Goal: Entertainment & Leisure: Consume media (video, audio)

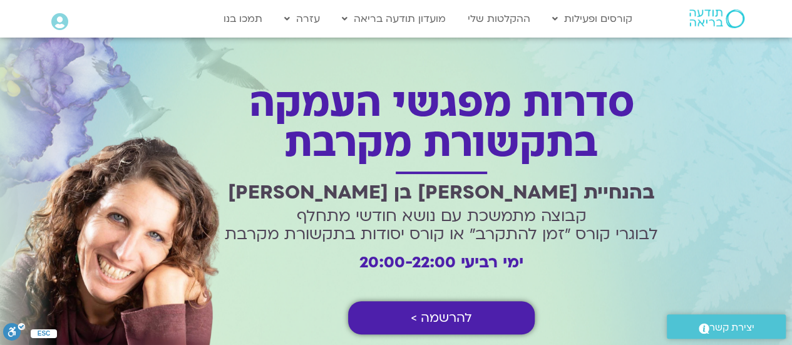
click at [449, 315] on span "להרשמה >" at bounding box center [441, 317] width 61 height 14
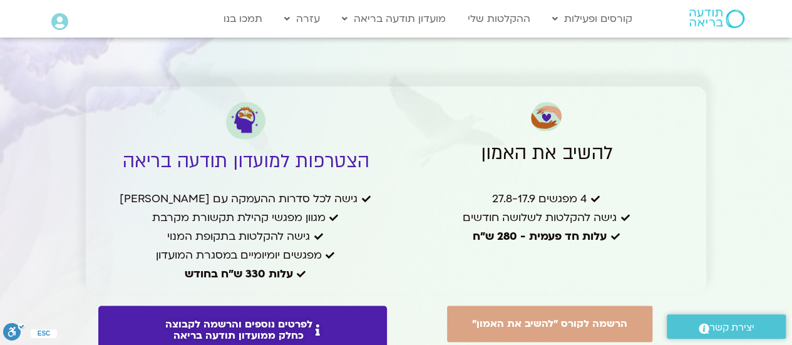
scroll to position [3042, 0]
click at [282, 319] on span "לפרטים נוספים והרשמה לקבוצה כחלק ממועדון תודעה בריאה" at bounding box center [238, 330] width 147 height 23
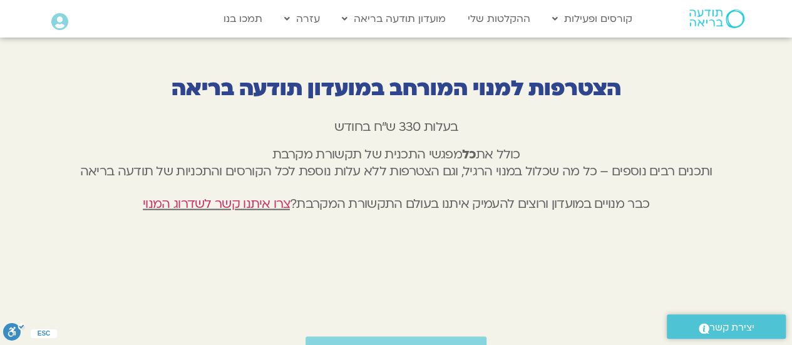
scroll to position [3441, 0]
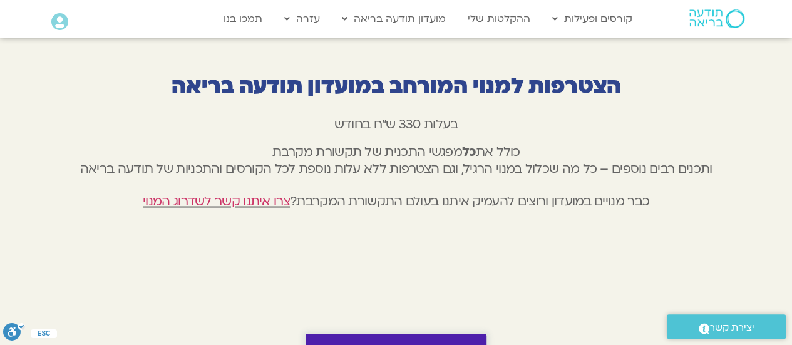
click at [363, 343] on span "הצטרפות למועדון תודעה בריאה" at bounding box center [395, 348] width 143 height 11
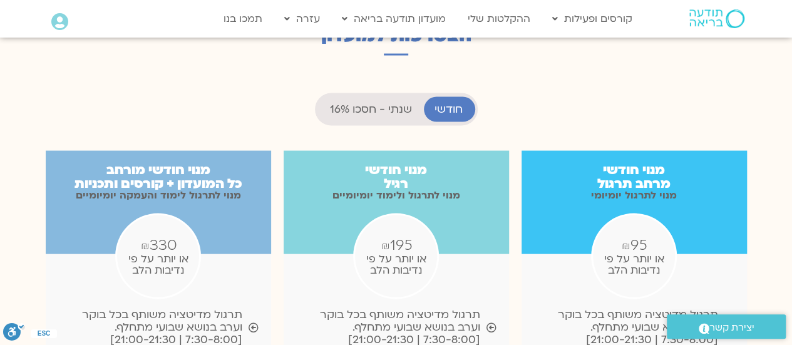
scroll to position [1201, 0]
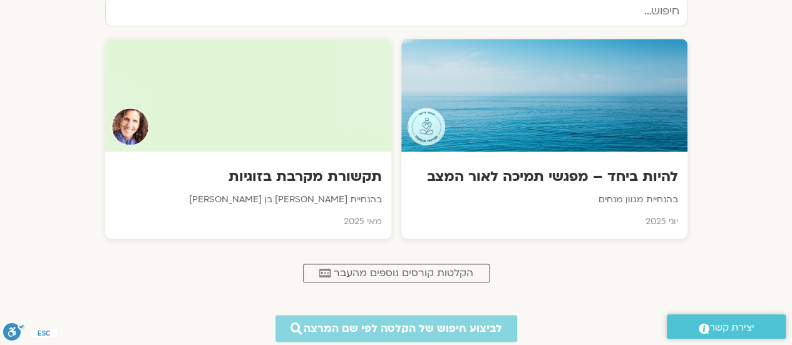
scroll to position [787, 0]
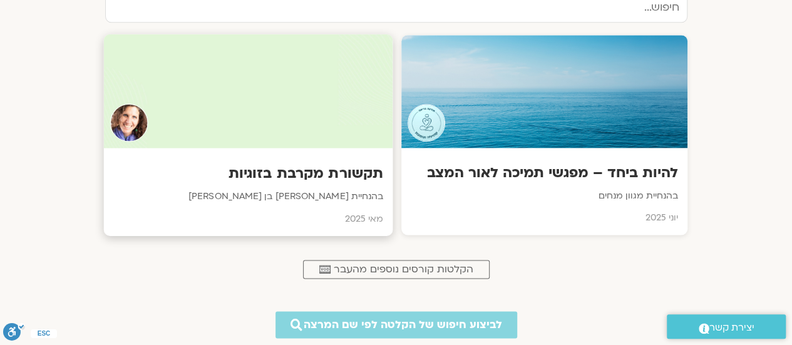
click at [338, 168] on h3 "תקשורת מקרבת בזוגיות" at bounding box center [248, 173] width 270 height 19
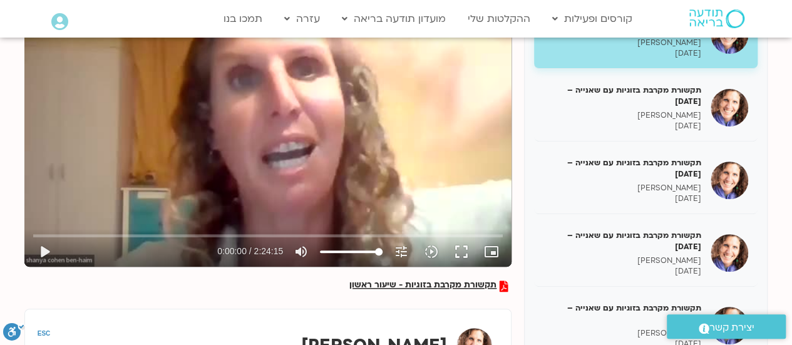
scroll to position [207, 0]
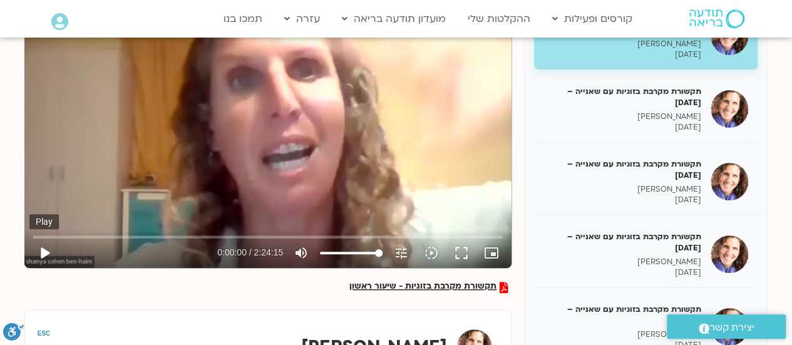
click at [43, 251] on button "play_arrow" at bounding box center [44, 253] width 30 height 30
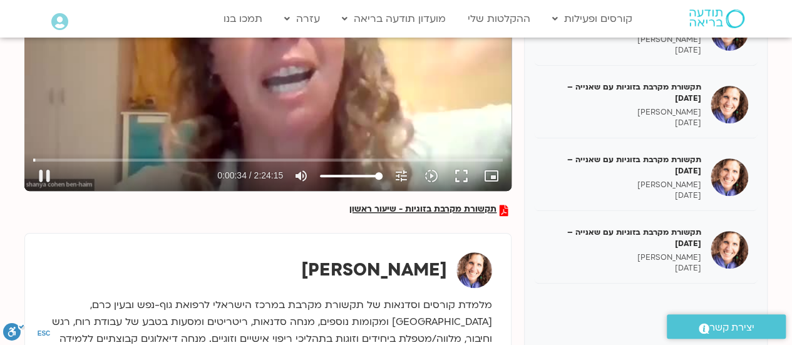
scroll to position [284, 0]
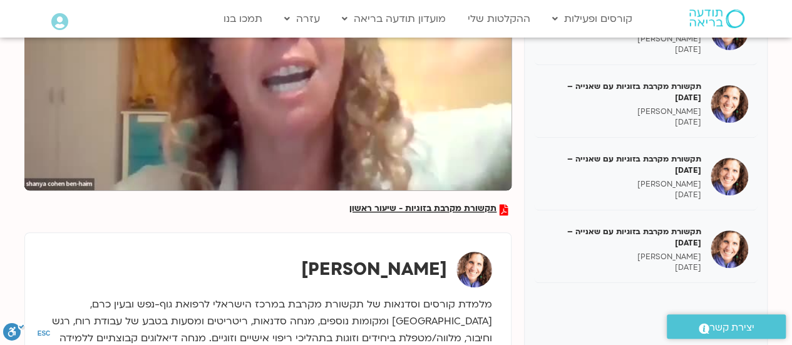
click at [521, 105] on div "תקשורת מקרבת בזוגיות - שיעור ראשון תקשורת מקרבת בזוגיות עם שאנייה – [DATE] [PER…" at bounding box center [395, 154] width 743 height 476
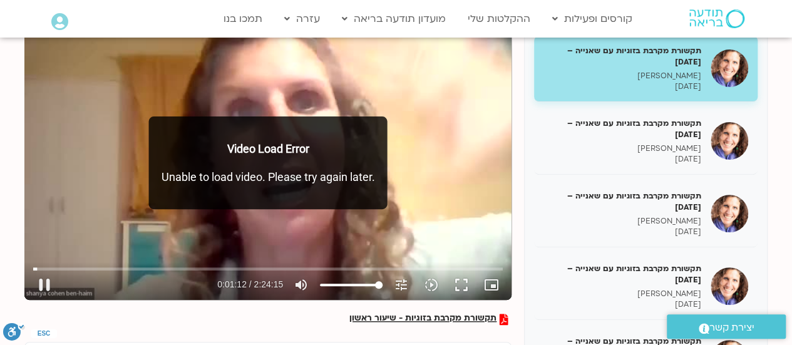
click at [200, 225] on div "Skip ad 58:41 pause 0:01:12 / 2:24:15 volume_up Mute tune Resolution Auto 240p …" at bounding box center [267, 163] width 487 height 274
click at [45, 279] on button "play_arrow" at bounding box center [44, 285] width 30 height 30
click at [277, 185] on div "Video Load Error Unable to load video. Please try again later." at bounding box center [268, 162] width 238 height 93
click at [288, 212] on div "Skip ad 9:39 pause 0:01:16 / 2:24:15 volume_up Mute tune Resolution Auto 240p s…" at bounding box center [267, 163] width 487 height 274
click at [288, 212] on div "Skip ad 9:39 play_arrow 0:01:16 / 2:24:15 volume_up Mute tune Resolution Auto 2…" at bounding box center [267, 163] width 487 height 274
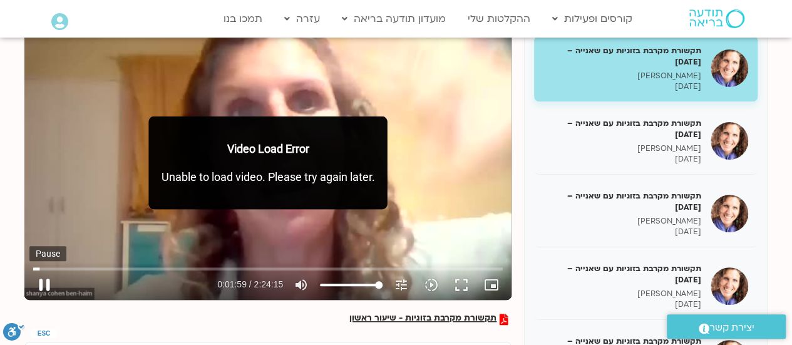
click at [45, 285] on button "pause" at bounding box center [44, 285] width 30 height 30
click at [199, 217] on div "Skip ad 19:25 play_arrow 0:01:59 / 2:24:15 volume_up Mute tune Resolution Auto …" at bounding box center [267, 163] width 487 height 274
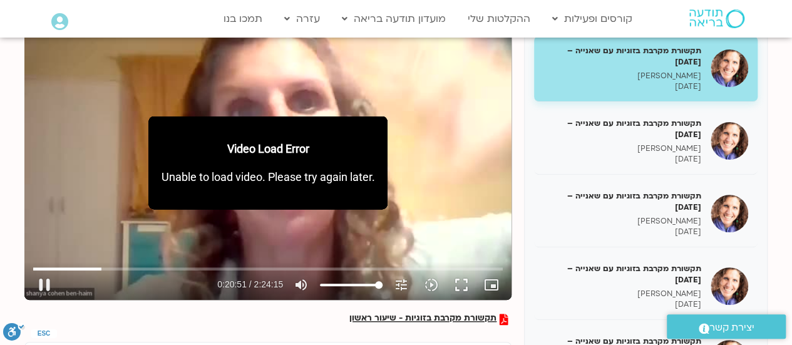
click at [186, 227] on div "Skip ad 30:45 pause 0:20:51 / 2:24:15 volume_up Mute tune Resolution Auto 240p …" at bounding box center [267, 163] width 487 height 274
type input "1251.94"
click at [44, 285] on button "play_arrow" at bounding box center [44, 285] width 30 height 30
click at [29, 270] on button "pause" at bounding box center [44, 285] width 30 height 30
click at [41, 285] on button "play_arrow" at bounding box center [44, 285] width 30 height 30
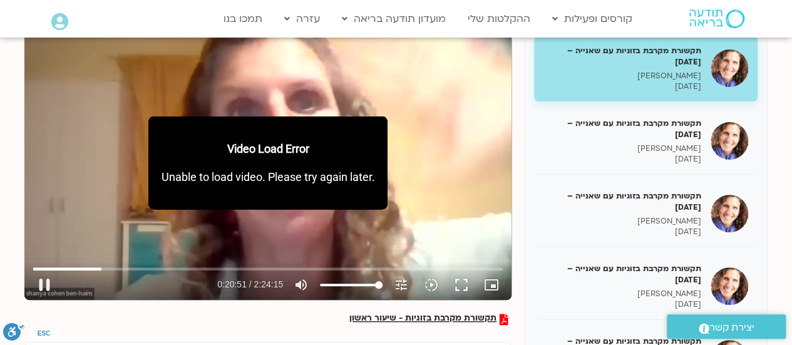
click at [314, 230] on div "Skip ad 1:27:13 pause 0:20:51 / 2:24:15 volume_up Mute tune Resolution Auto 240…" at bounding box center [267, 163] width 487 height 274
click at [379, 213] on div "Skip ad 1:27:13 play_arrow 0:20:51 / 2:24:15 volume_up Mute tune Resolution Aut…" at bounding box center [267, 163] width 487 height 274
type input "100"
click at [382, 282] on input "volume" at bounding box center [351, 285] width 63 height 8
click at [43, 281] on button "pause" at bounding box center [44, 285] width 30 height 30
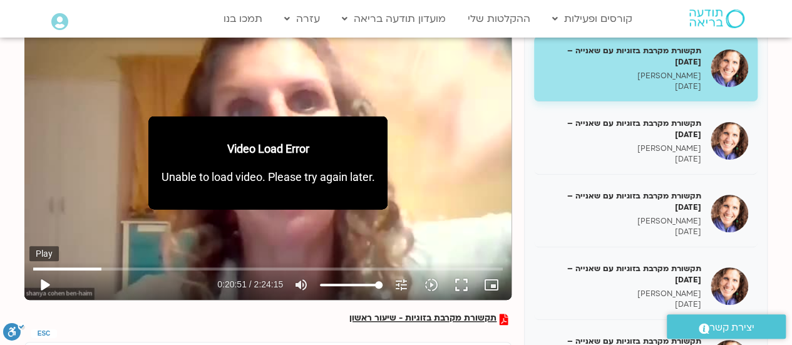
click at [43, 281] on button "play_arrow" at bounding box center [44, 285] width 30 height 30
click at [43, 281] on button "pause" at bounding box center [44, 285] width 30 height 30
click at [225, 221] on div "Skip ad 8:29 play_arrow 0:20:51 / 2:24:15 volume_up Mute tune Resolution Auto 2…" at bounding box center [267, 163] width 487 height 274
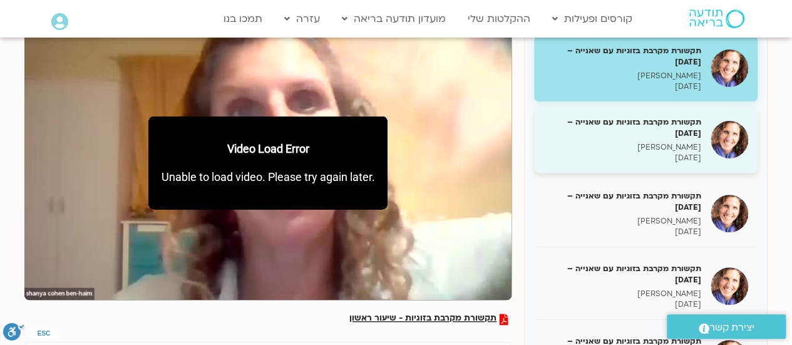
click at [673, 118] on h5 "תקשורת מקרבת בזוגיות עם שאנייה – [DATE]" at bounding box center [622, 127] width 158 height 23
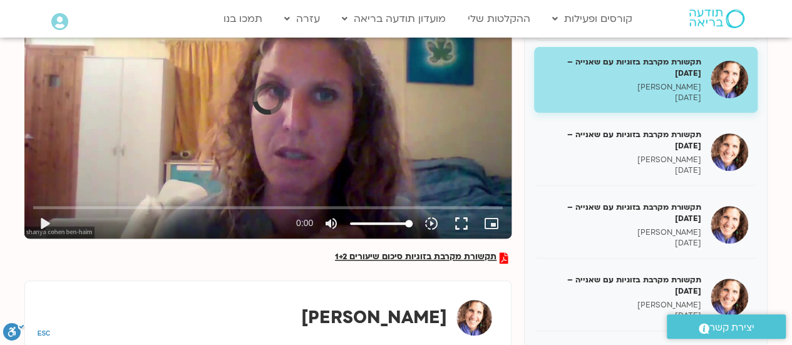
scroll to position [237, 0]
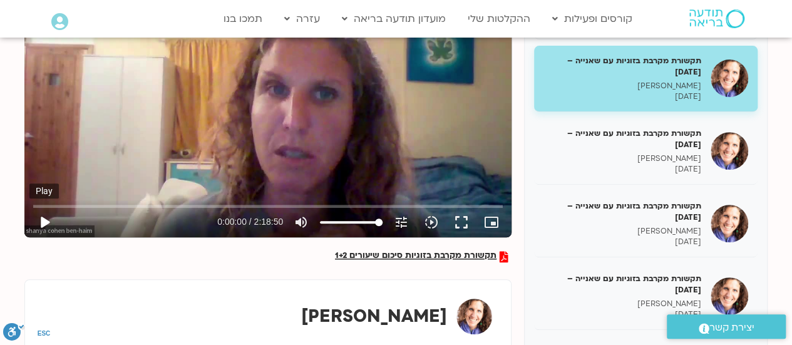
click at [44, 223] on button "play_arrow" at bounding box center [44, 222] width 30 height 30
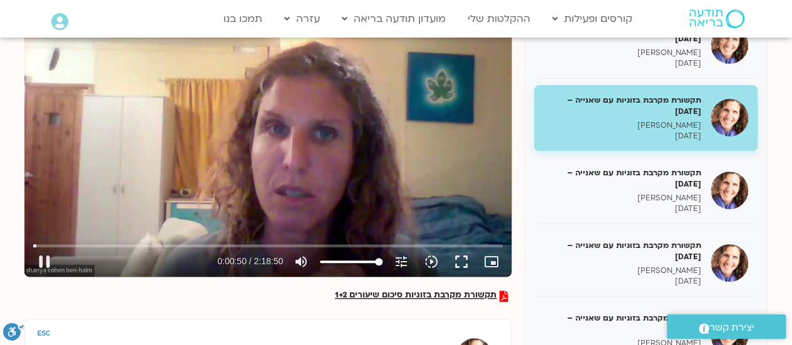
scroll to position [198, 0]
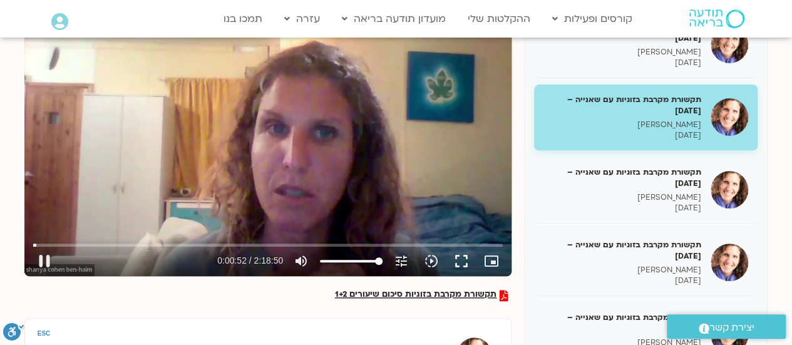
type input "52.870427"
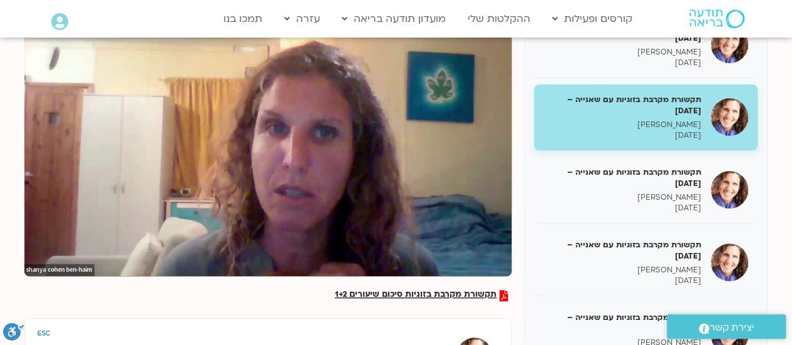
click at [29, 246] on button "pause" at bounding box center [44, 261] width 30 height 30
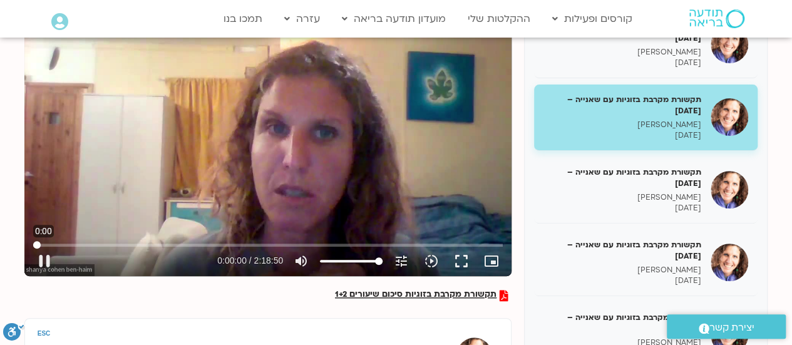
click at [34, 245] on input "Seek" at bounding box center [267, 245] width 469 height 8
click at [44, 260] on button "pause" at bounding box center [44, 261] width 30 height 30
click at [44, 258] on button "play_arrow" at bounding box center [44, 261] width 30 height 30
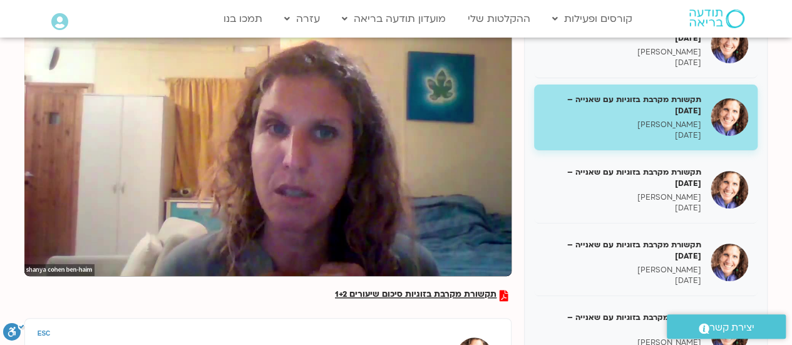
click at [29, 246] on button "pause" at bounding box center [44, 261] width 30 height 30
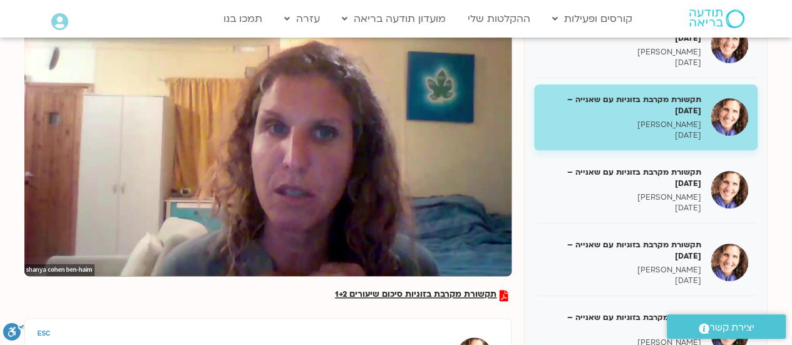
click at [29, 246] on button "pause" at bounding box center [44, 261] width 30 height 30
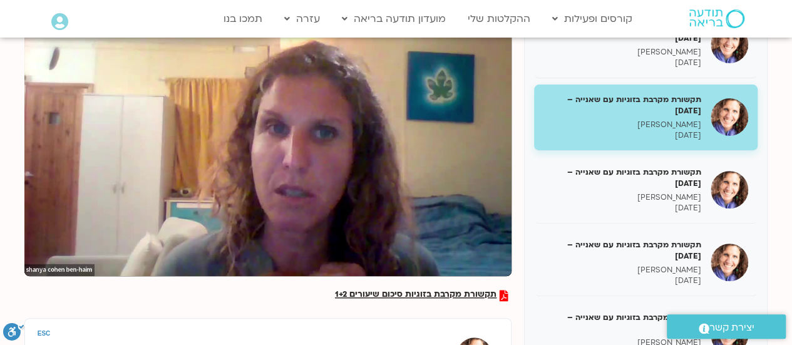
click at [29, 246] on button "pause" at bounding box center [44, 261] width 30 height 30
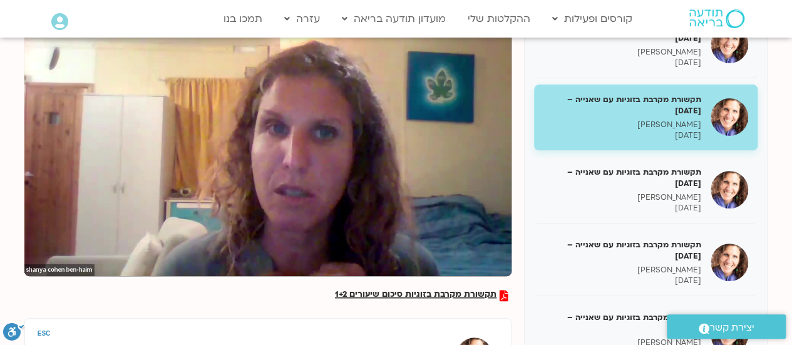
click at [29, 246] on button "pause" at bounding box center [44, 261] width 30 height 30
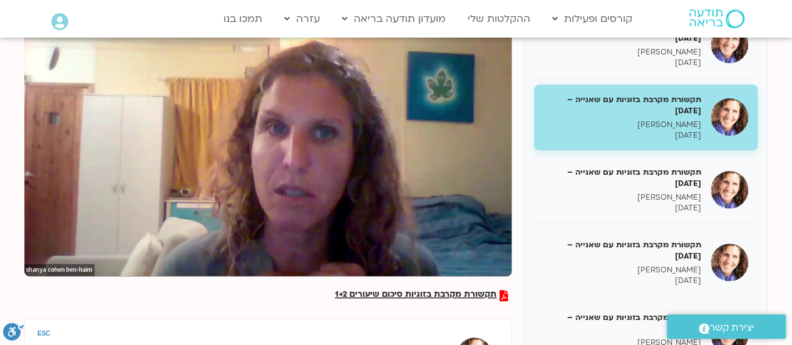
click at [29, 246] on button "pause" at bounding box center [44, 261] width 30 height 30
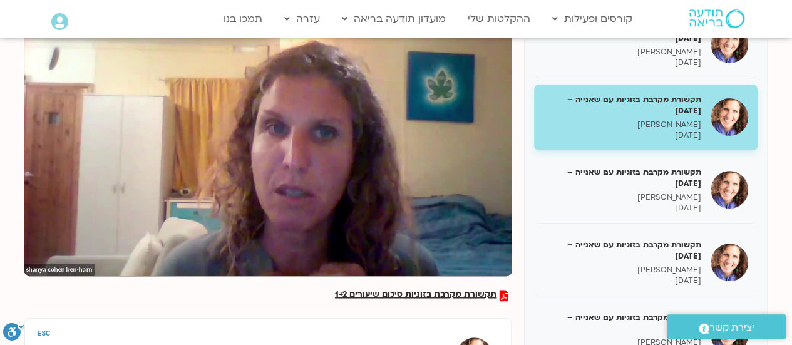
click at [29, 246] on button "pause" at bounding box center [44, 261] width 30 height 30
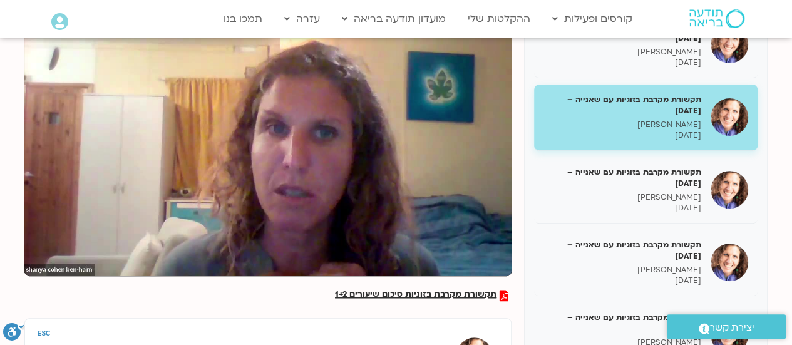
click at [29, 246] on button "pause" at bounding box center [44, 261] width 30 height 30
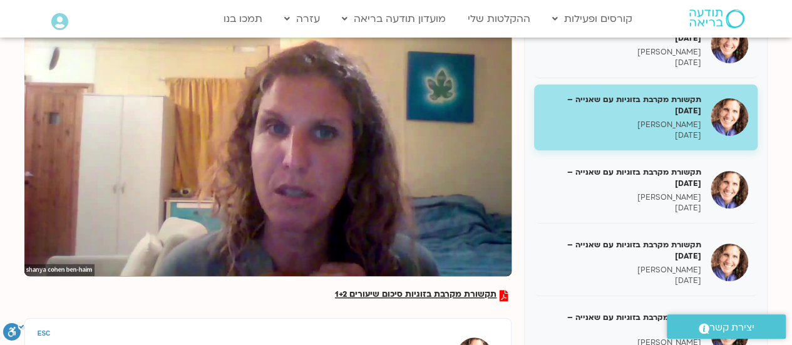
click at [29, 246] on button "pause" at bounding box center [44, 261] width 30 height 30
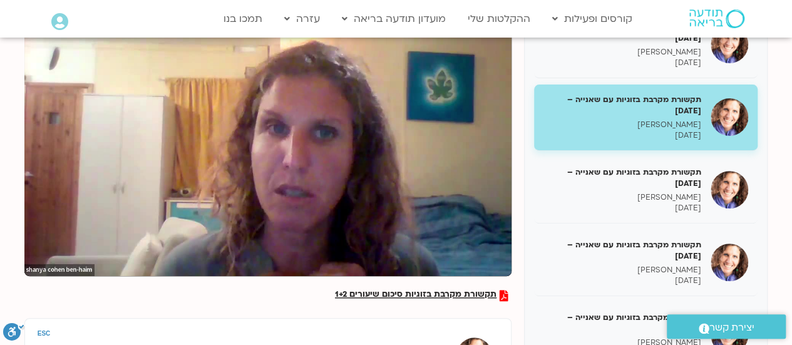
click at [29, 246] on button "pause" at bounding box center [44, 261] width 30 height 30
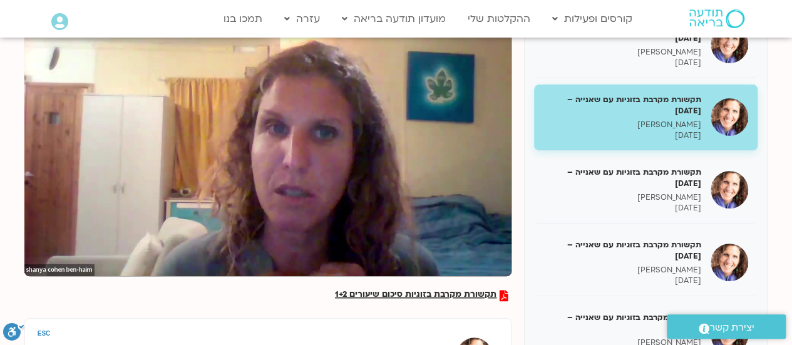
click at [29, 246] on button "pause" at bounding box center [44, 261] width 30 height 30
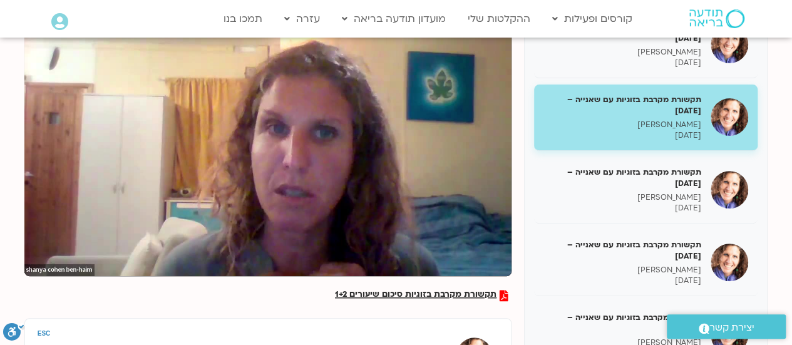
click at [29, 246] on button "pause" at bounding box center [44, 261] width 30 height 30
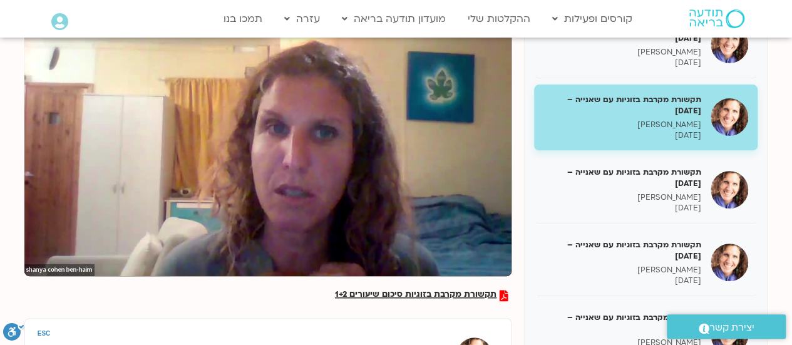
click at [29, 246] on button "pause" at bounding box center [44, 261] width 30 height 30
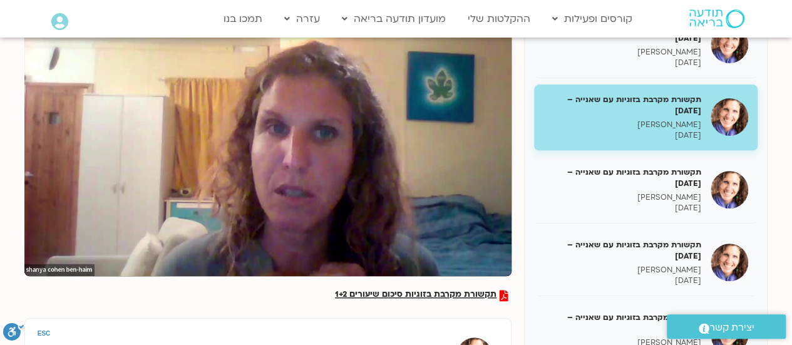
click at [29, 246] on button "pause" at bounding box center [44, 261] width 30 height 30
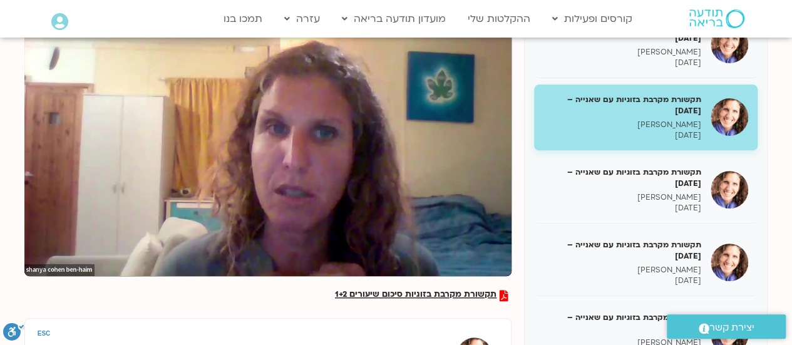
click at [29, 246] on button "pause" at bounding box center [44, 261] width 30 height 30
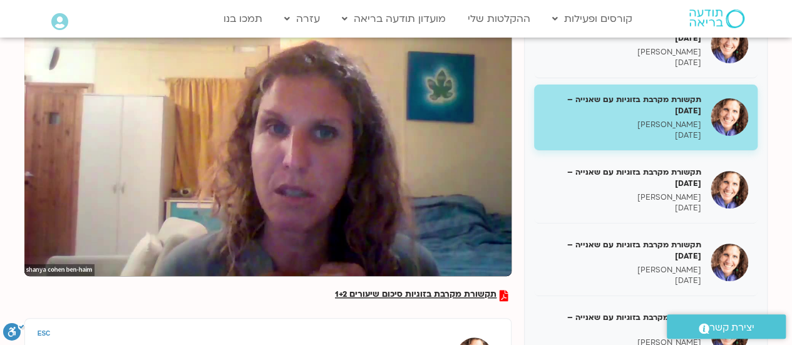
click at [29, 246] on button "pause" at bounding box center [44, 261] width 30 height 30
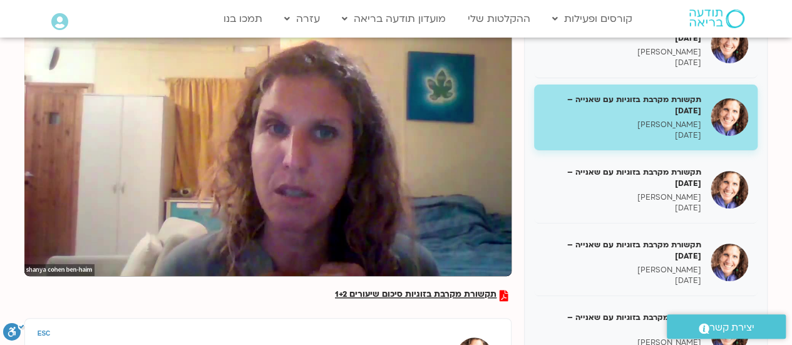
click at [29, 246] on button "pause" at bounding box center [44, 261] width 30 height 30
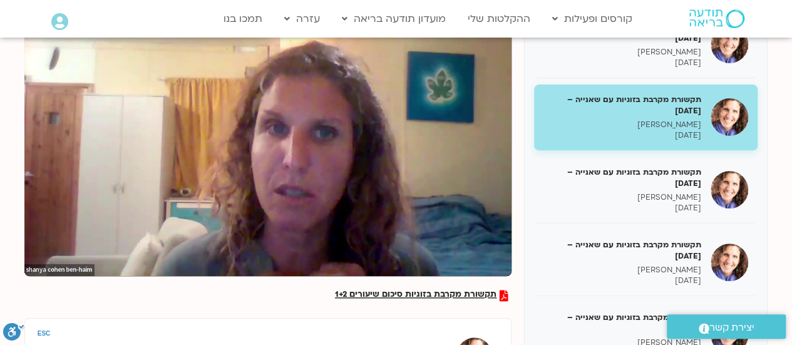
click at [29, 246] on button "pause" at bounding box center [44, 261] width 30 height 30
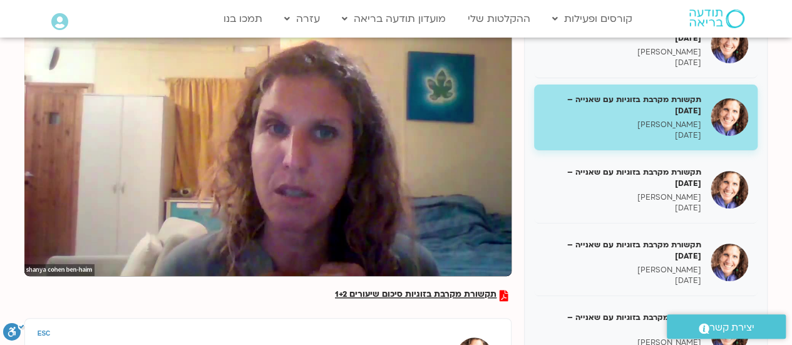
click at [29, 246] on button "pause" at bounding box center [44, 261] width 30 height 30
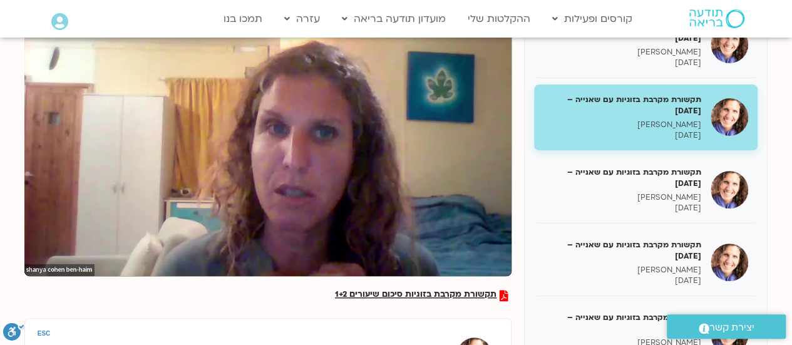
click at [29, 246] on button "pause" at bounding box center [44, 261] width 30 height 30
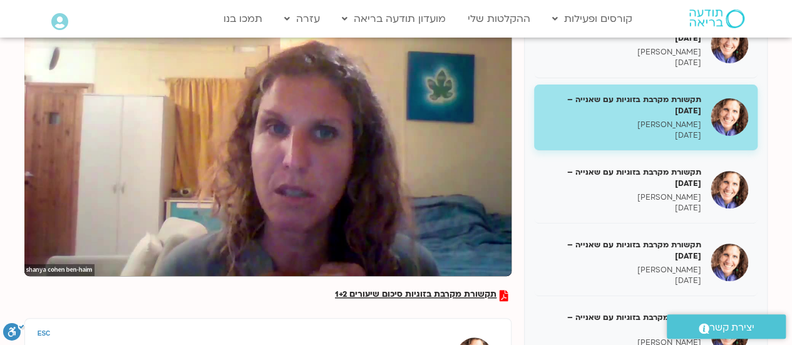
click at [29, 246] on button "pause" at bounding box center [44, 261] width 30 height 30
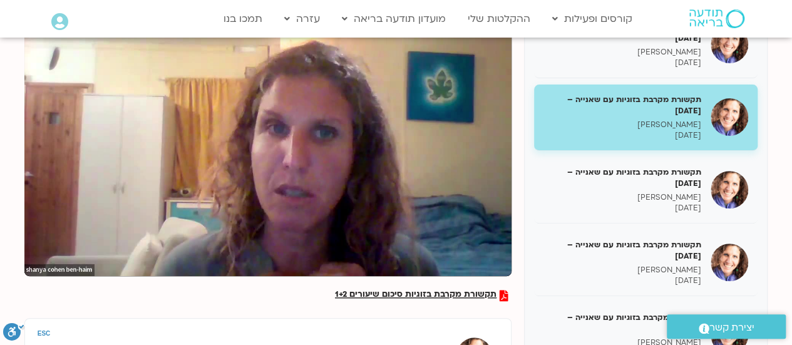
click at [29, 246] on button "pause" at bounding box center [44, 261] width 30 height 30
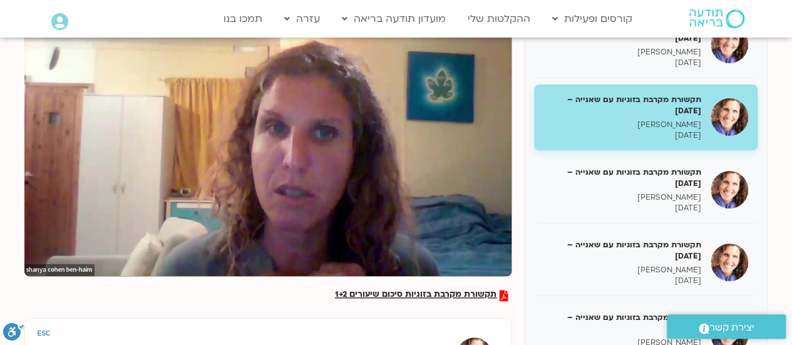
click at [29, 246] on button "pause" at bounding box center [44, 261] width 30 height 30
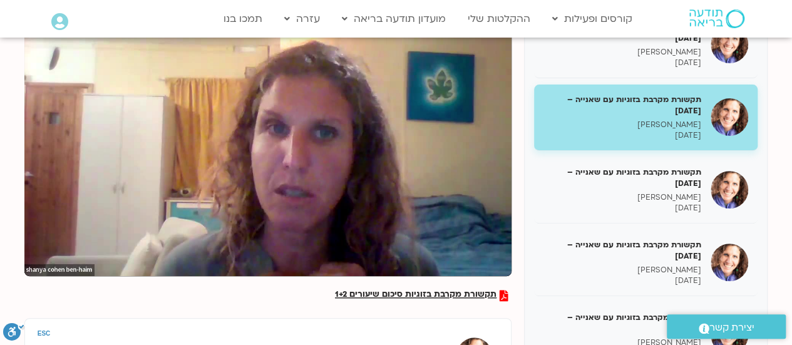
click at [29, 246] on button "pause" at bounding box center [44, 261] width 30 height 30
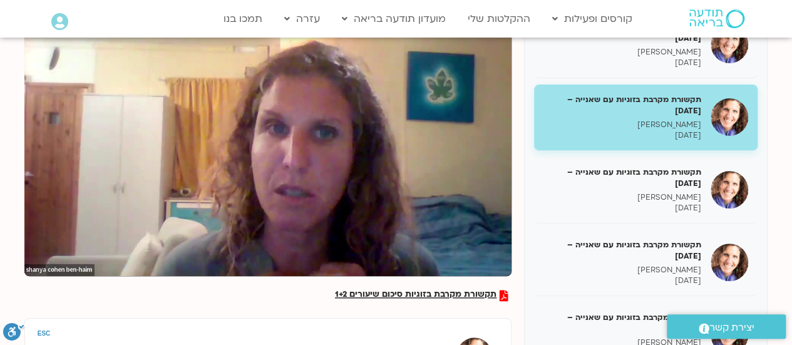
click at [29, 246] on button "pause" at bounding box center [44, 261] width 30 height 30
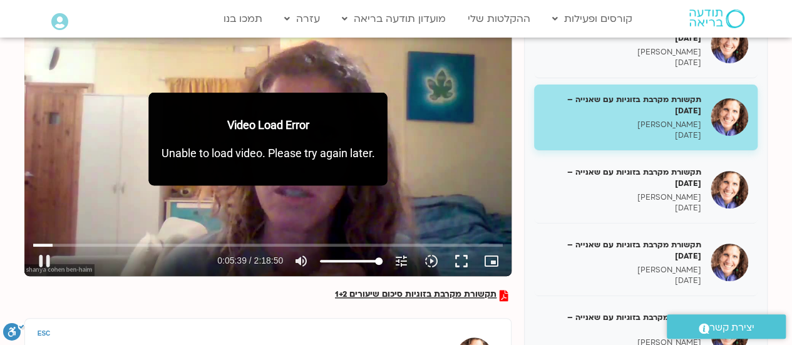
click at [273, 196] on div "Skip ad 2:05:29 pause 0:05:39 / 2:18:50 volume_up Mute tune Resolution Auto 720…" at bounding box center [267, 139] width 487 height 274
click at [44, 260] on button "play_arrow" at bounding box center [44, 261] width 30 height 30
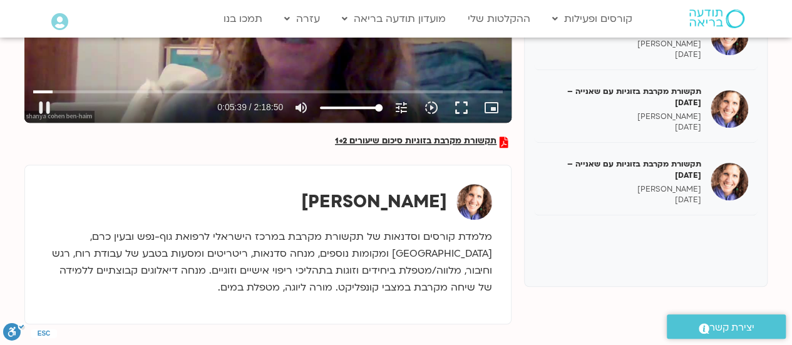
scroll to position [351, 0]
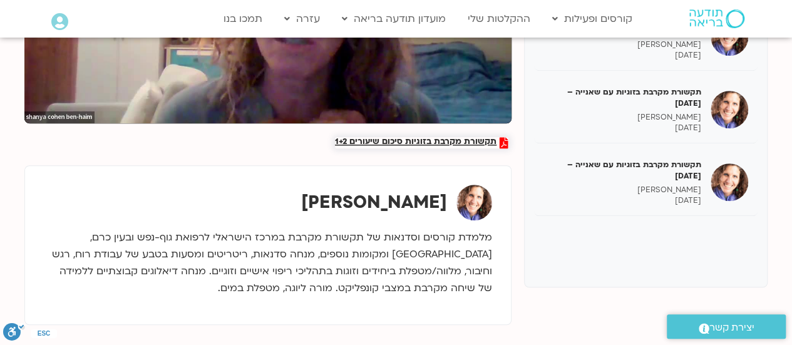
click at [414, 137] on span "תקשורת מקרבת בזוגיות סיכום שיעורים 1+2" at bounding box center [415, 142] width 161 height 11
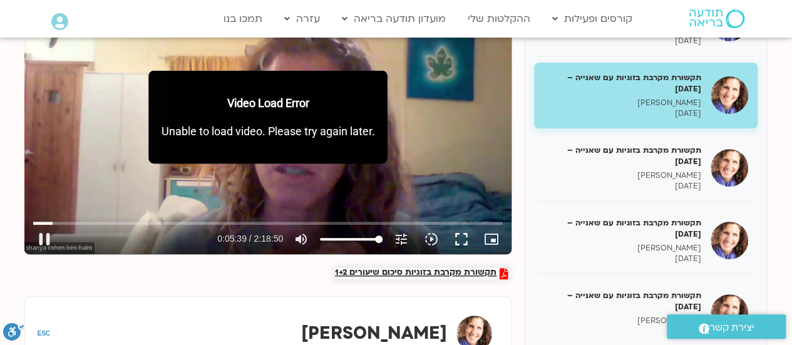
scroll to position [220, 0]
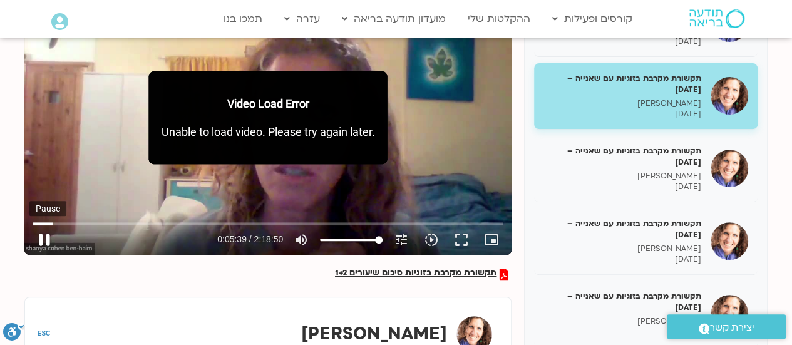
click at [44, 236] on button "pause" at bounding box center [44, 240] width 30 height 30
click at [44, 237] on button "play_arrow" at bounding box center [44, 240] width 30 height 30
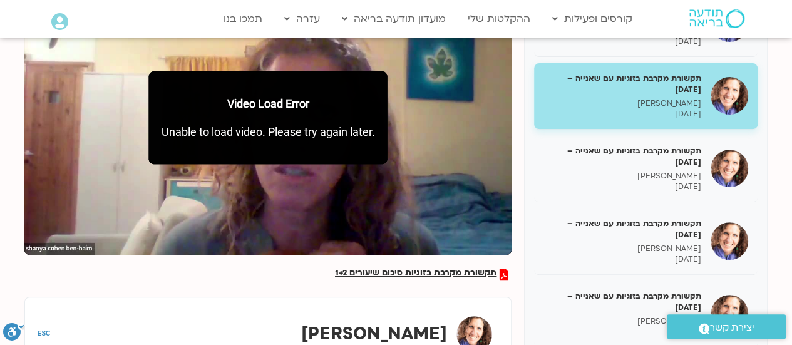
click at [29, 225] on button "pause" at bounding box center [44, 240] width 30 height 30
click at [407, 272] on span "תקשורת מקרבת בזוגיות סיכום שיעורים 1+2" at bounding box center [415, 273] width 161 height 11
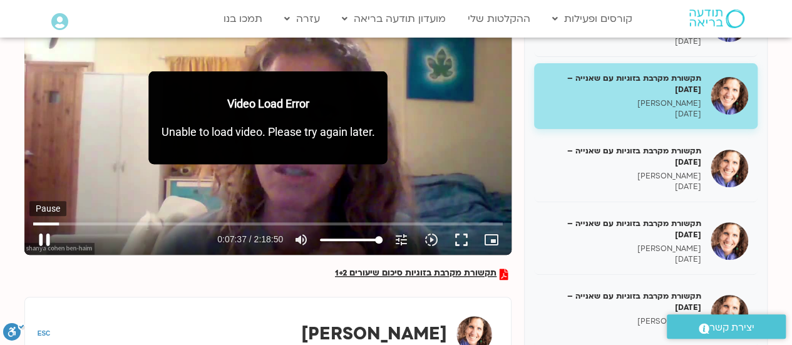
click at [40, 238] on button "pause" at bounding box center [44, 240] width 30 height 30
click at [29, 225] on button "play_arrow" at bounding box center [44, 240] width 30 height 30
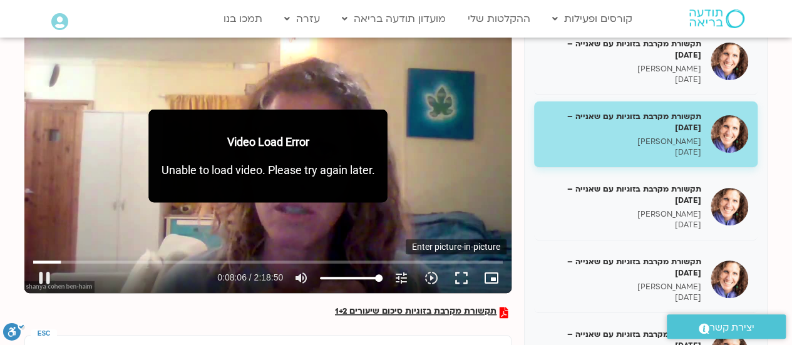
scroll to position [182, 0]
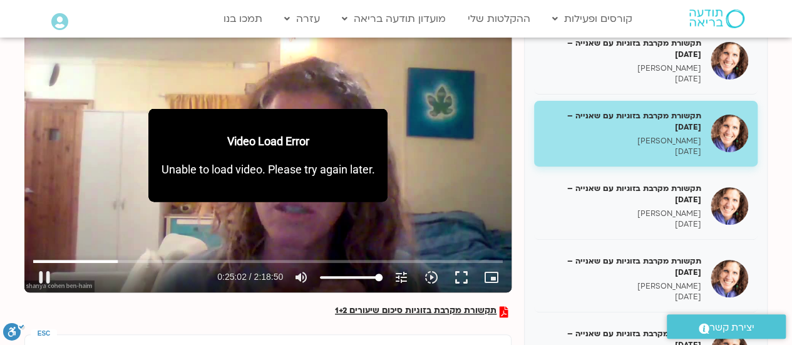
type input "1502.760641"
